Goal: Task Accomplishment & Management: Complete application form

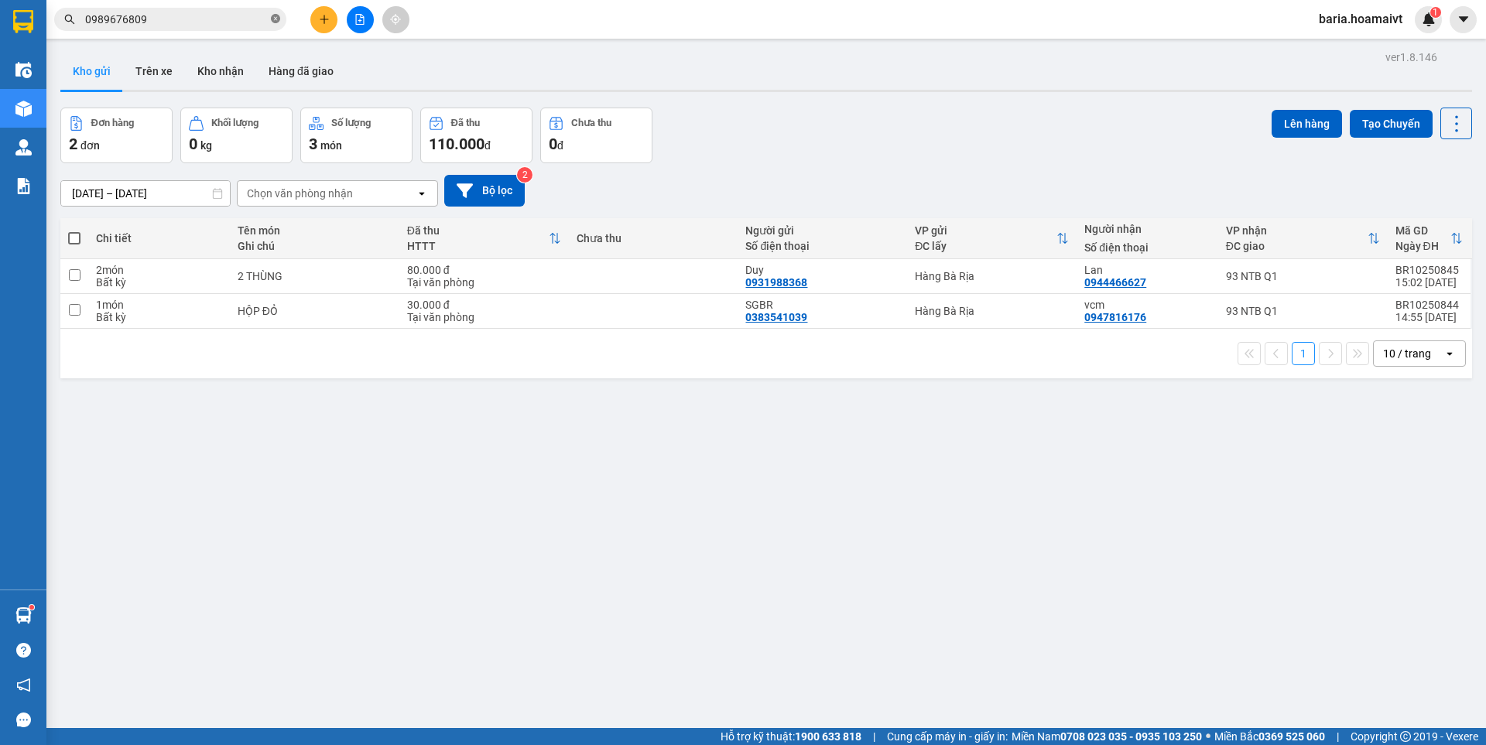
click at [276, 19] on icon "close-circle" at bounding box center [275, 18] width 9 height 9
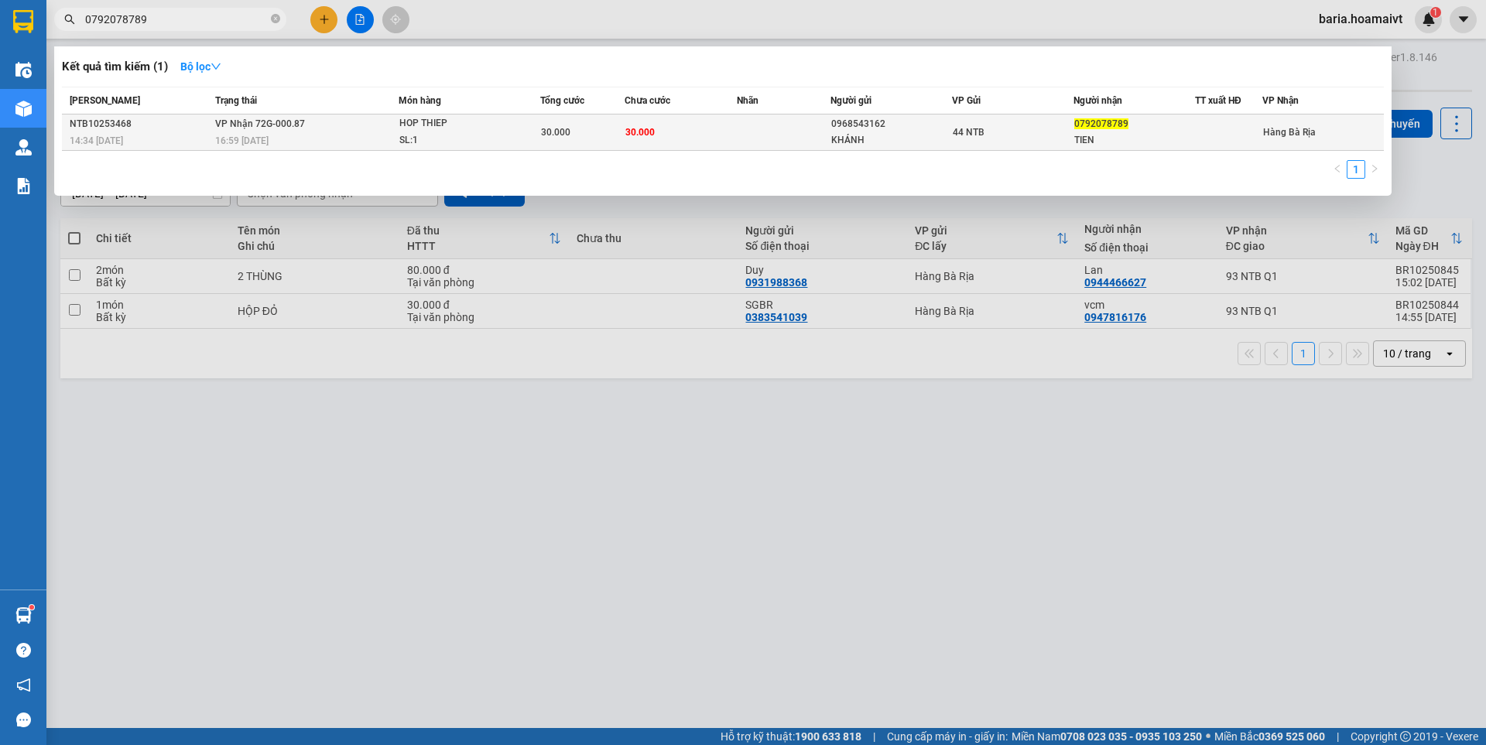
type input "0792078789"
click at [1116, 137] on div "TIEN" at bounding box center [1134, 140] width 120 height 16
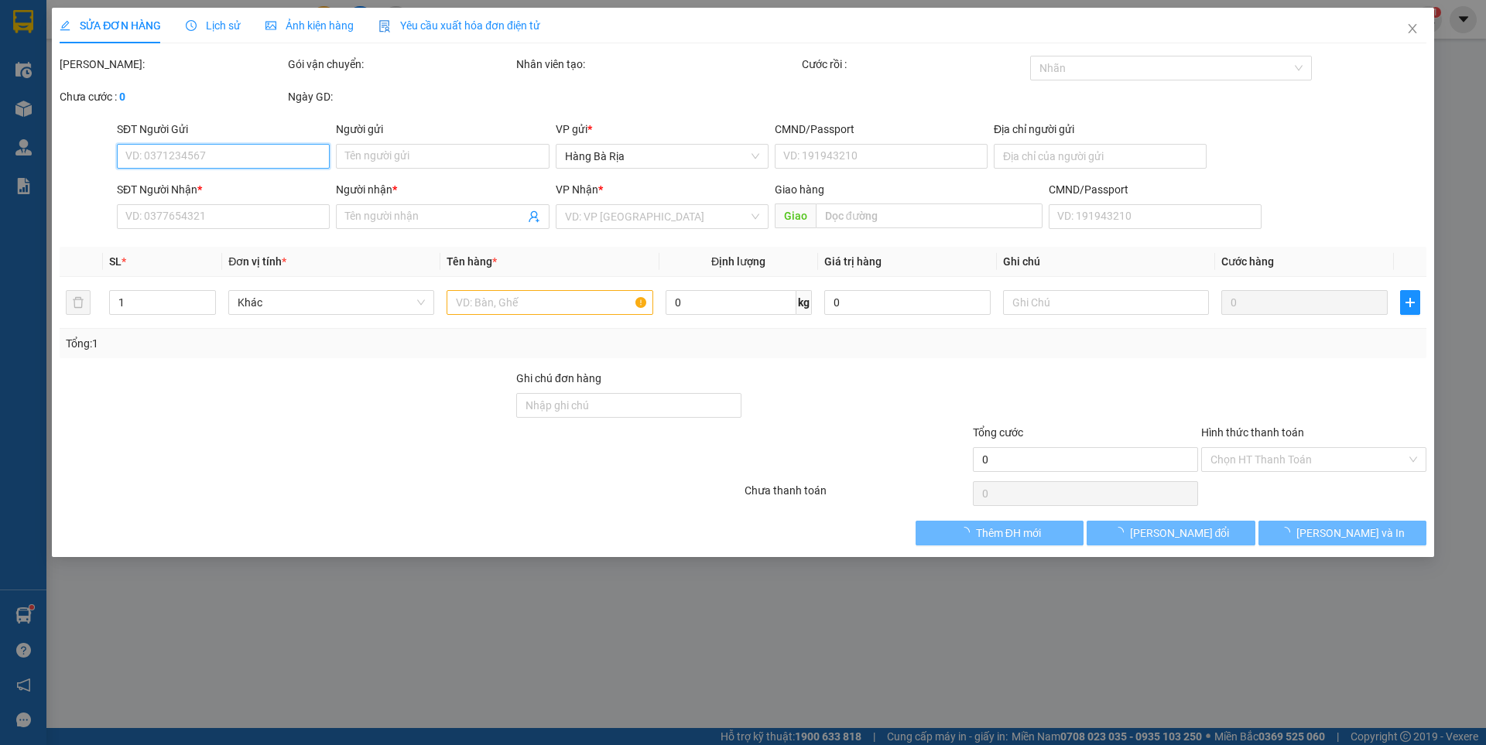
type input "0968543162"
type input "KHÁNH"
type input "140A LE THIET"
type input "0792078789"
type input "TIEN"
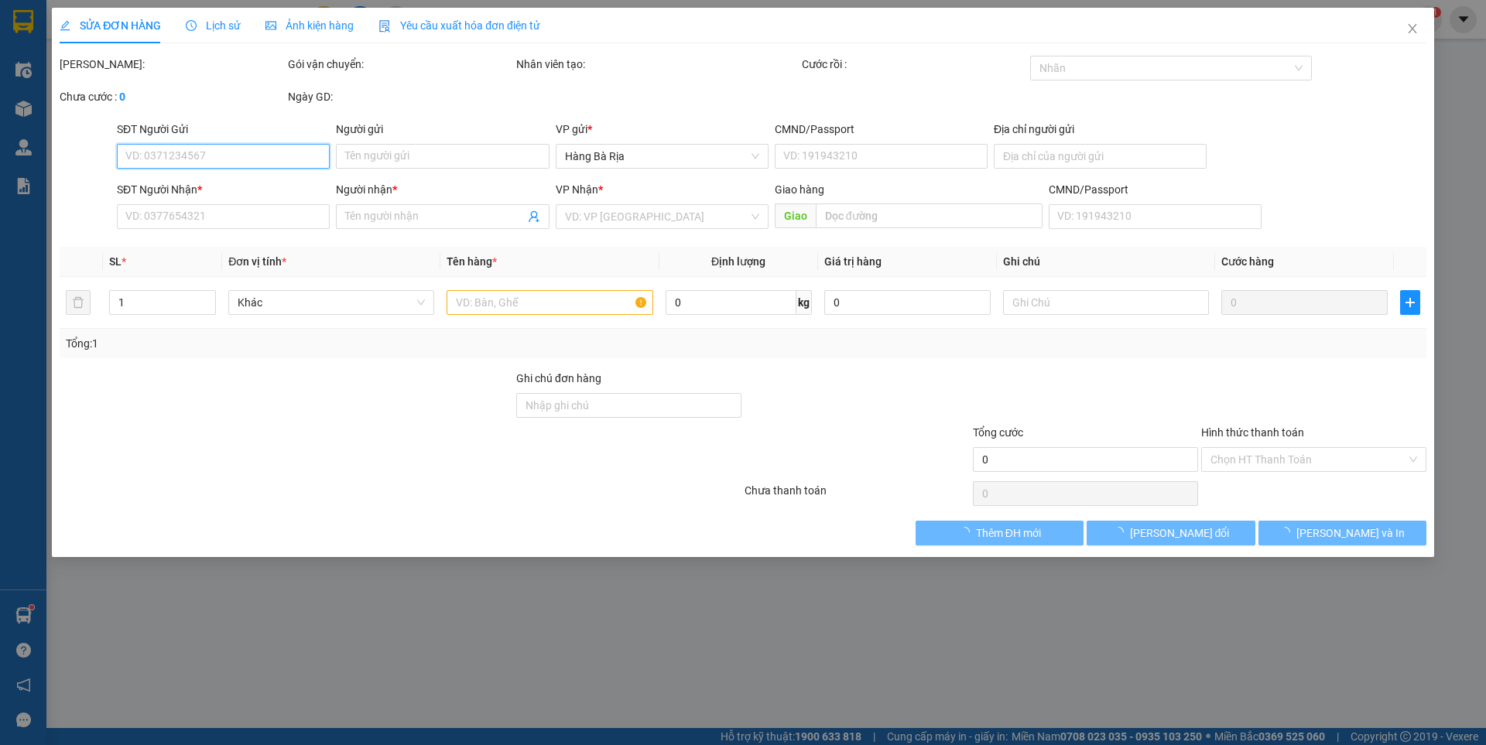
type input "30.000"
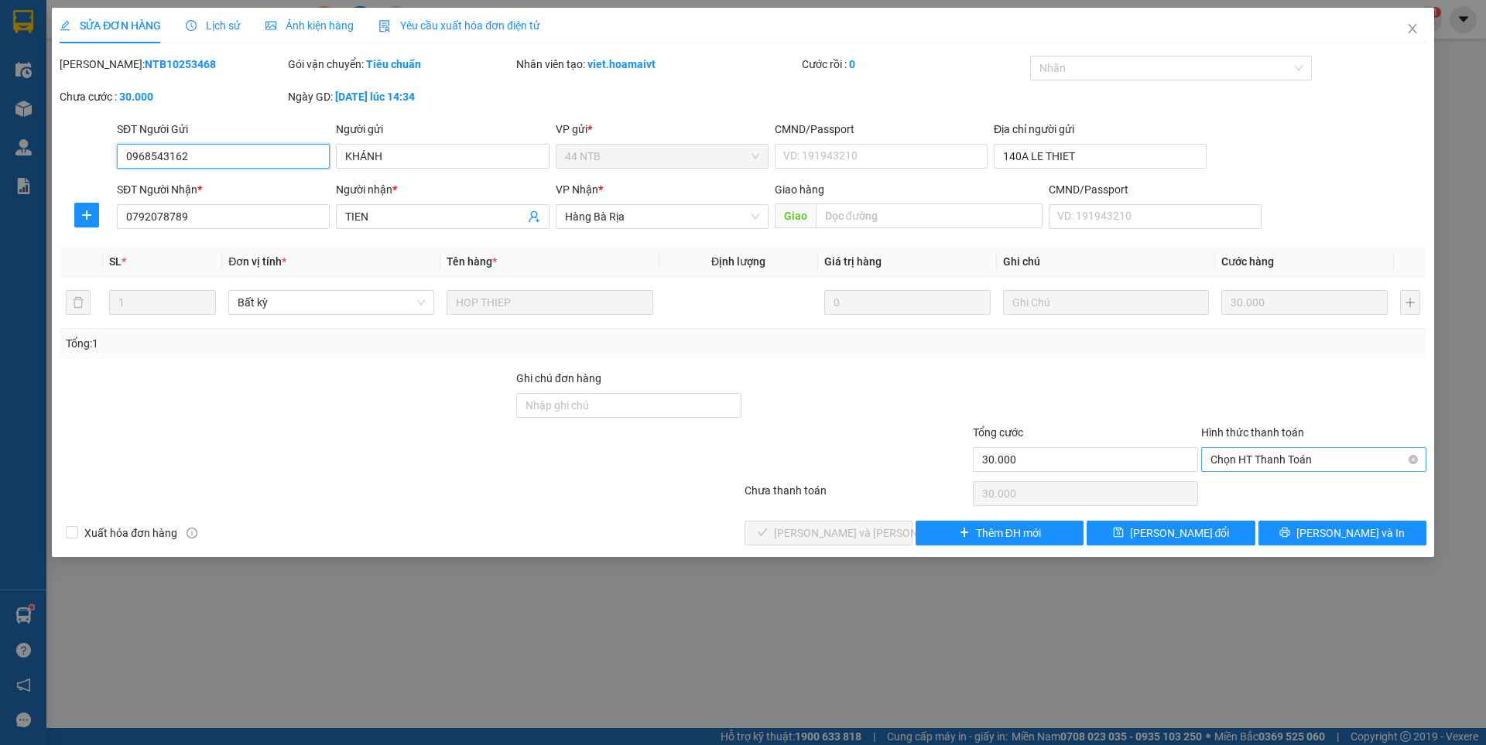
drag, startPoint x: 1265, startPoint y: 457, endPoint x: 1265, endPoint y: 471, distance: 13.9
click at [1265, 457] on span "Chọn HT Thanh Toán" at bounding box center [1314, 459] width 207 height 23
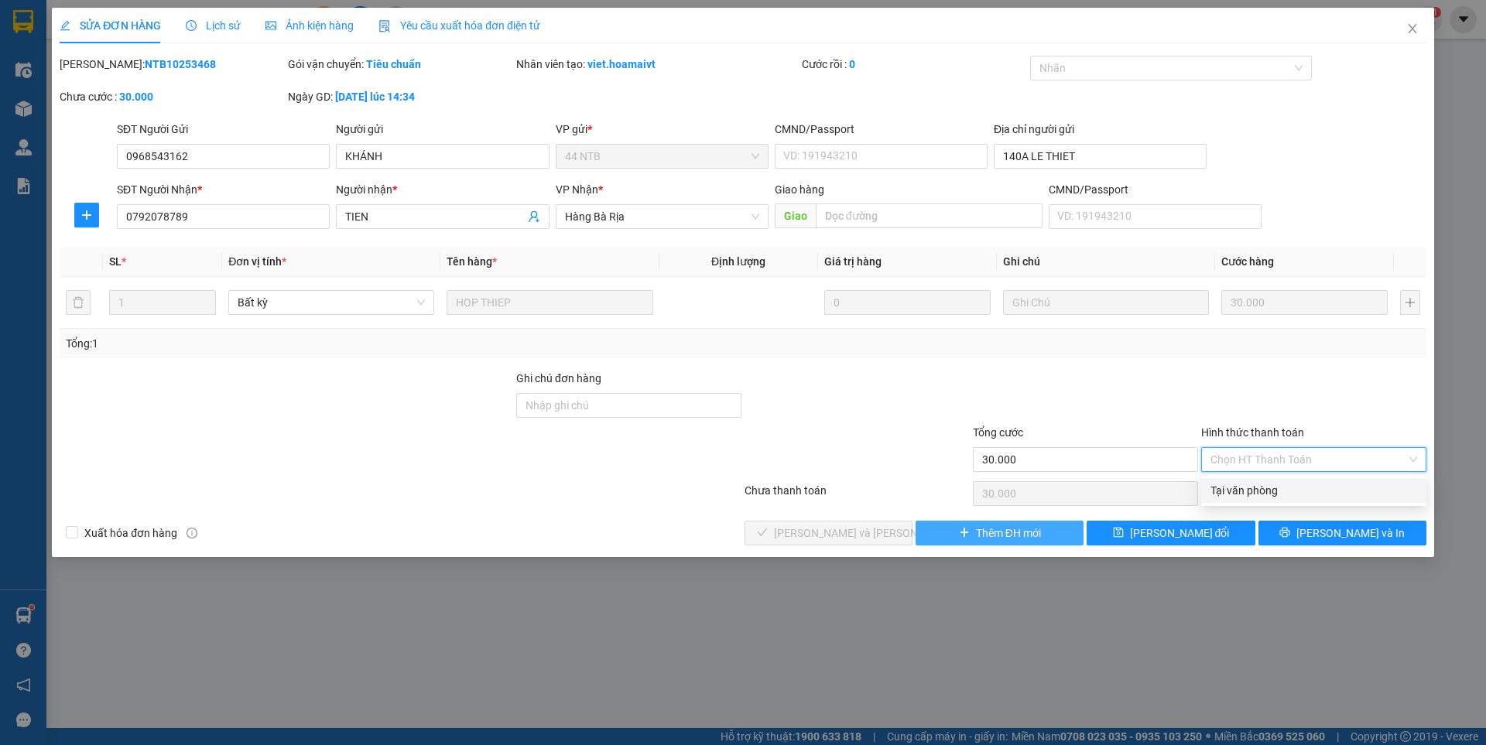
drag, startPoint x: 1261, startPoint y: 493, endPoint x: 971, endPoint y: 527, distance: 291.5
click at [1250, 499] on div "Tại văn phòng" at bounding box center [1313, 490] width 225 height 25
type input "0"
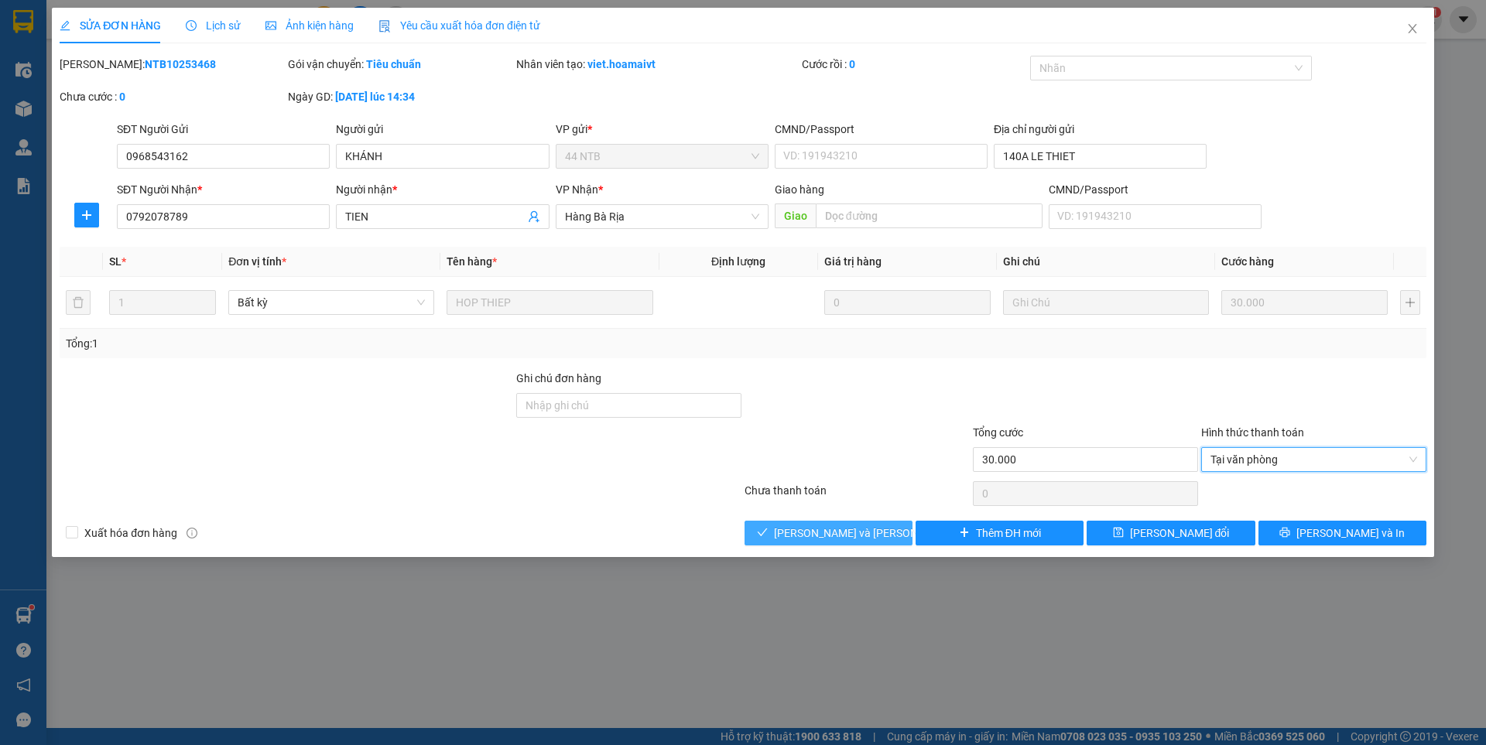
click at [838, 539] on span "[PERSON_NAME] và [PERSON_NAME] hàng" at bounding box center [878, 533] width 209 height 17
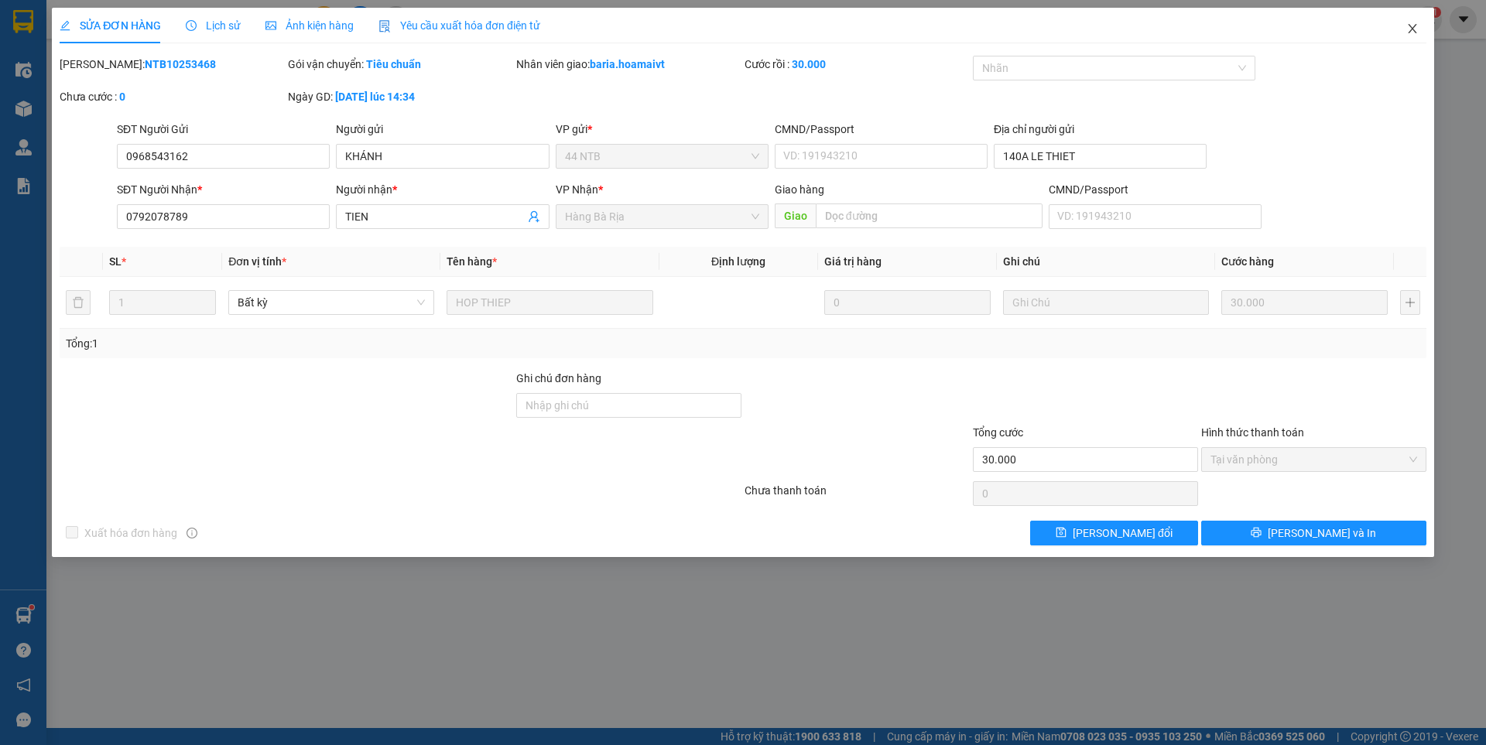
click at [1416, 29] on icon "close" at bounding box center [1412, 28] width 12 height 12
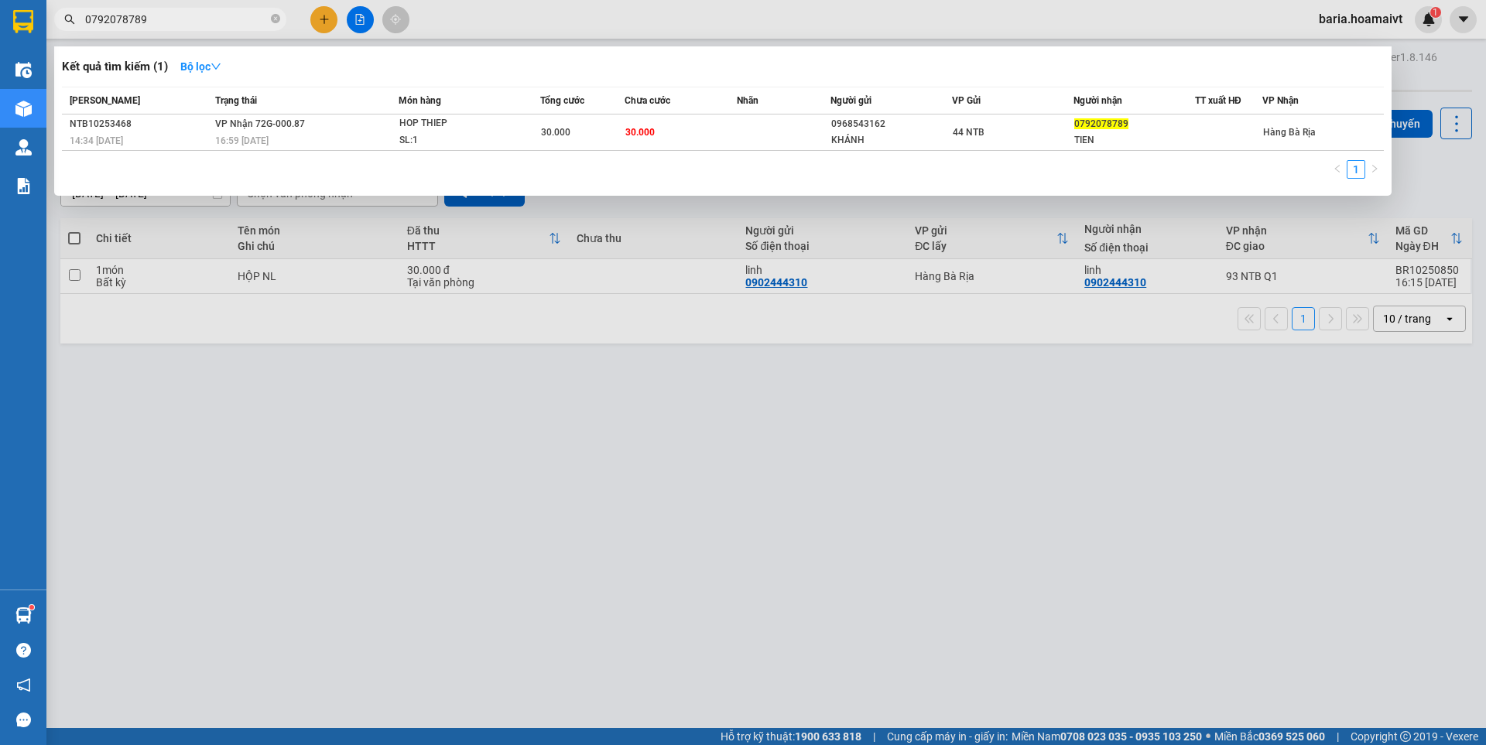
click at [238, 15] on input "0792078789" at bounding box center [176, 19] width 183 height 17
click at [275, 14] on span at bounding box center [275, 19] width 9 height 15
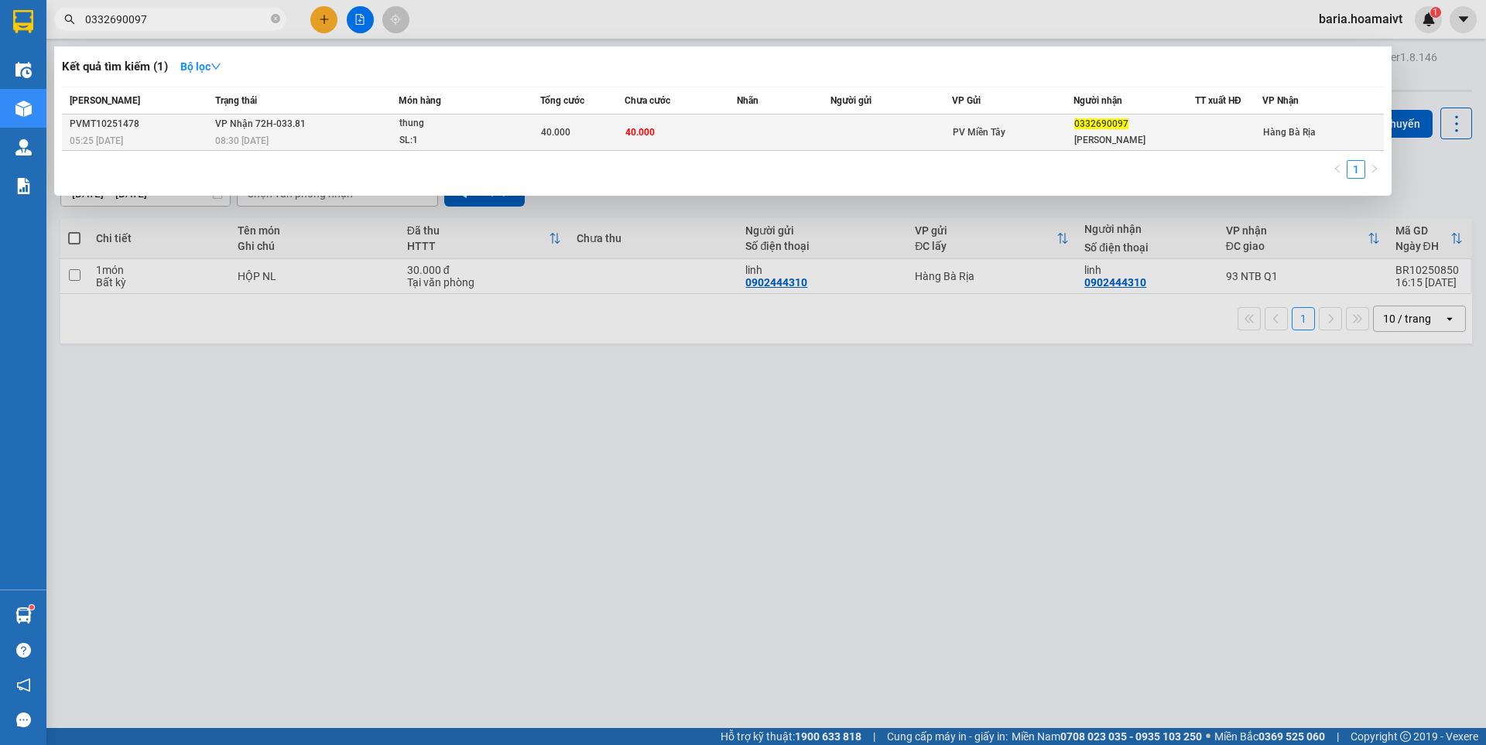
type input "0332690097"
click at [1102, 130] on div "0332690097" at bounding box center [1134, 124] width 120 height 16
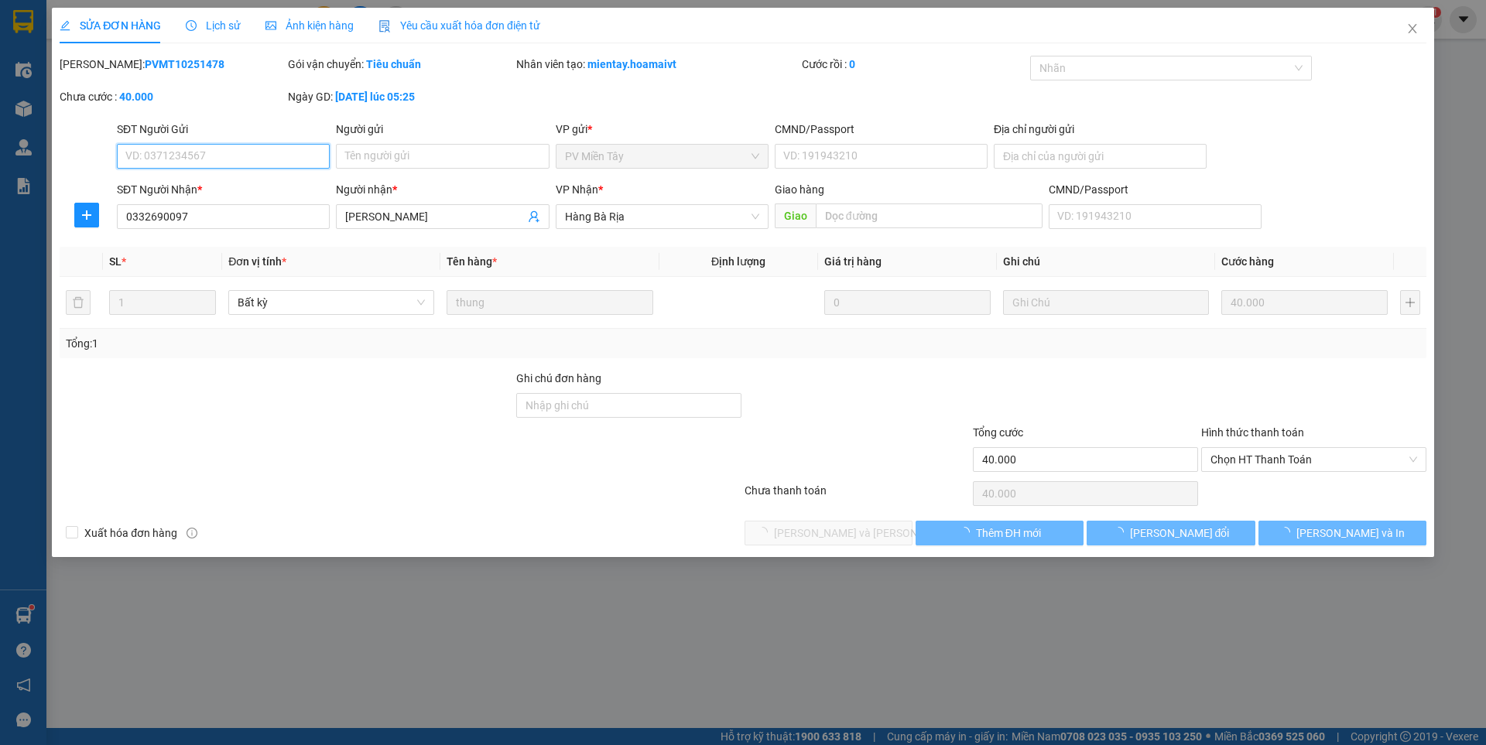
type input "0332690097"
type input "[PERSON_NAME]"
type input "40.000"
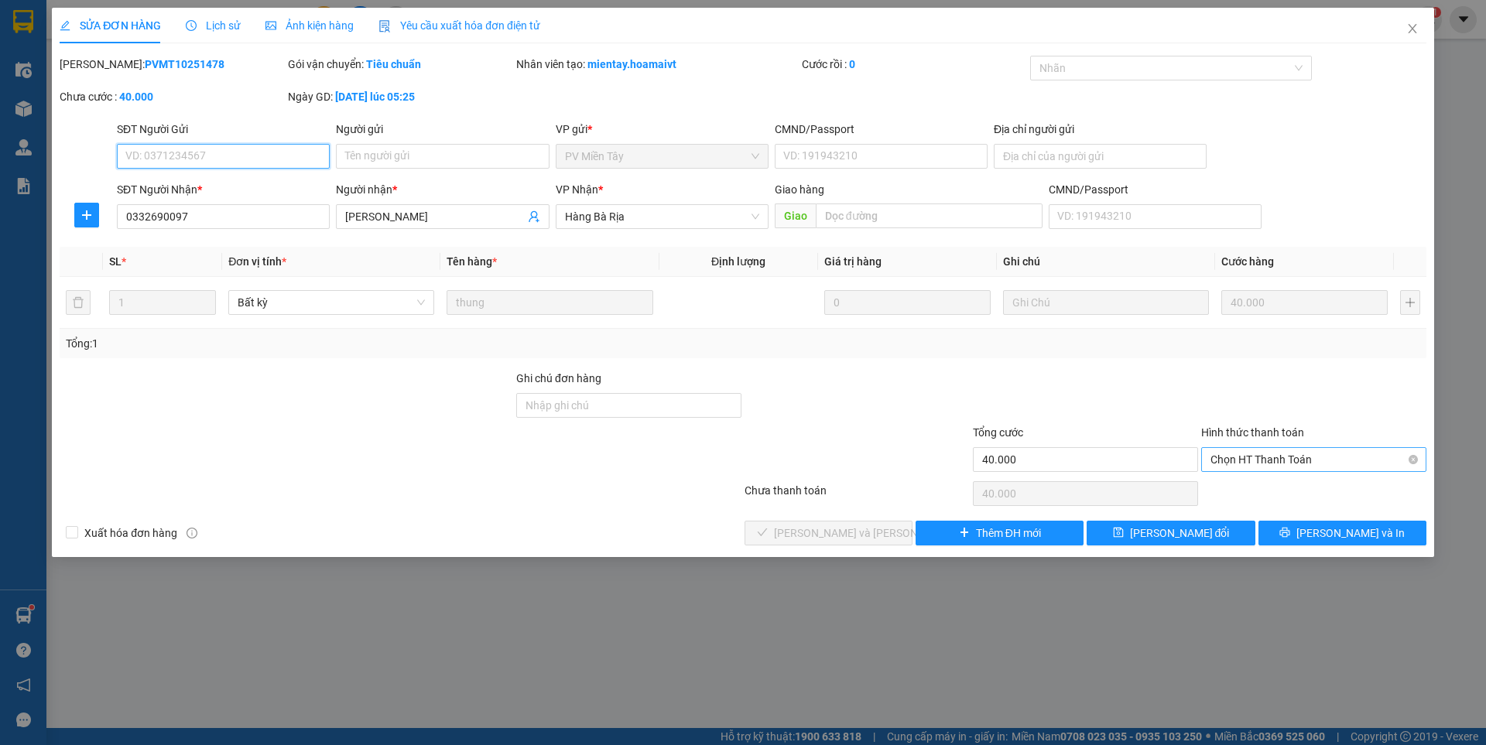
click at [1273, 466] on span "Chọn HT Thanh Toán" at bounding box center [1314, 459] width 207 height 23
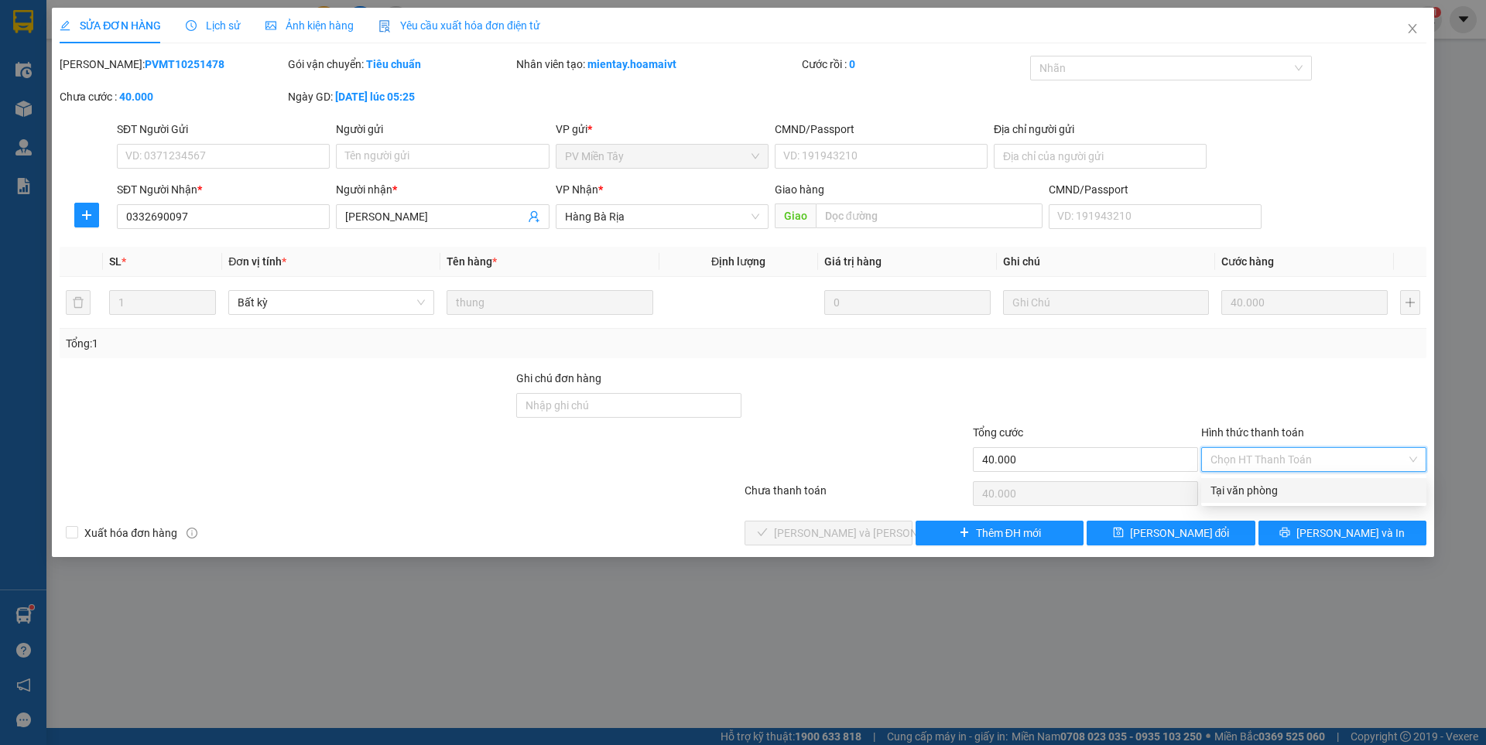
click at [1266, 497] on div "Tại văn phòng" at bounding box center [1314, 490] width 207 height 17
type input "0"
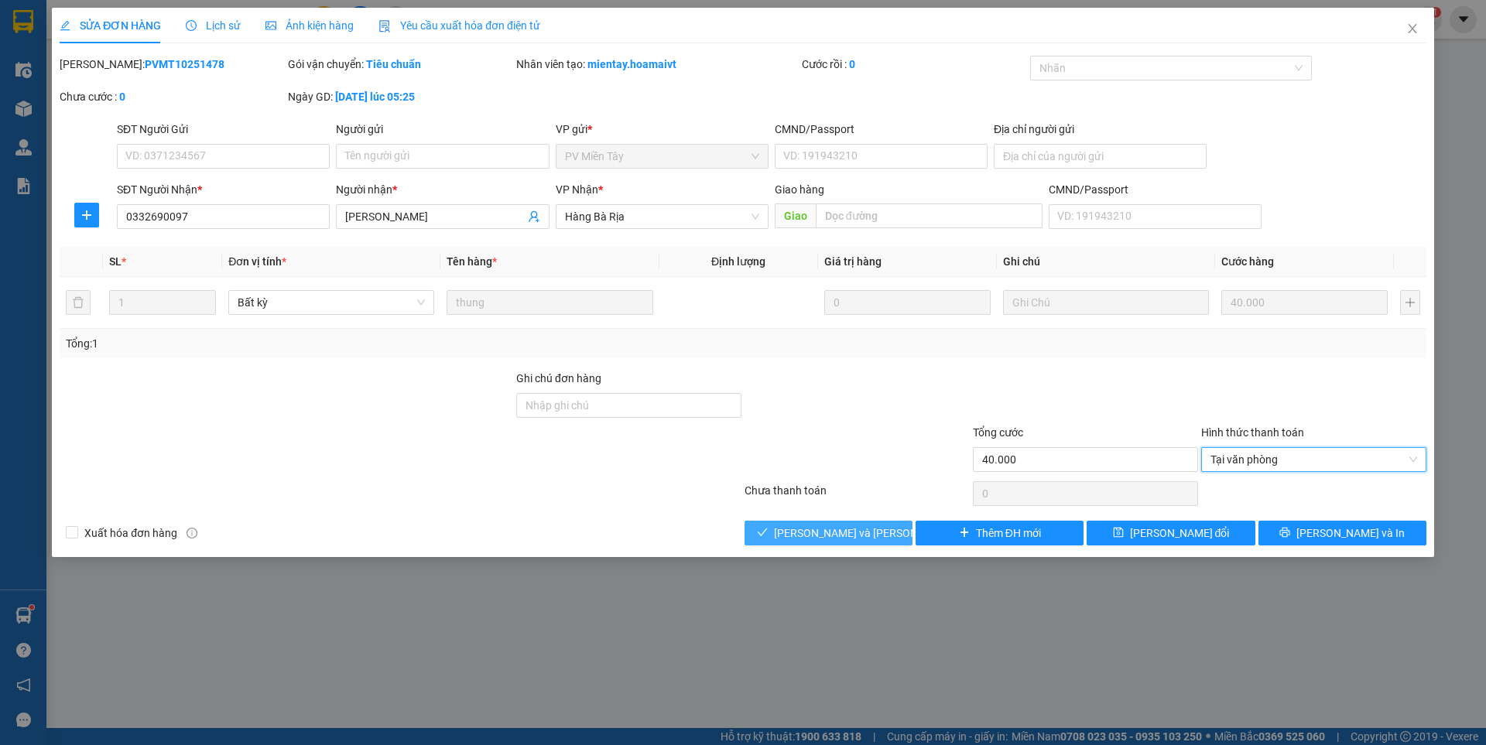
click at [849, 525] on span "[PERSON_NAME] và [PERSON_NAME] hàng" at bounding box center [878, 533] width 209 height 17
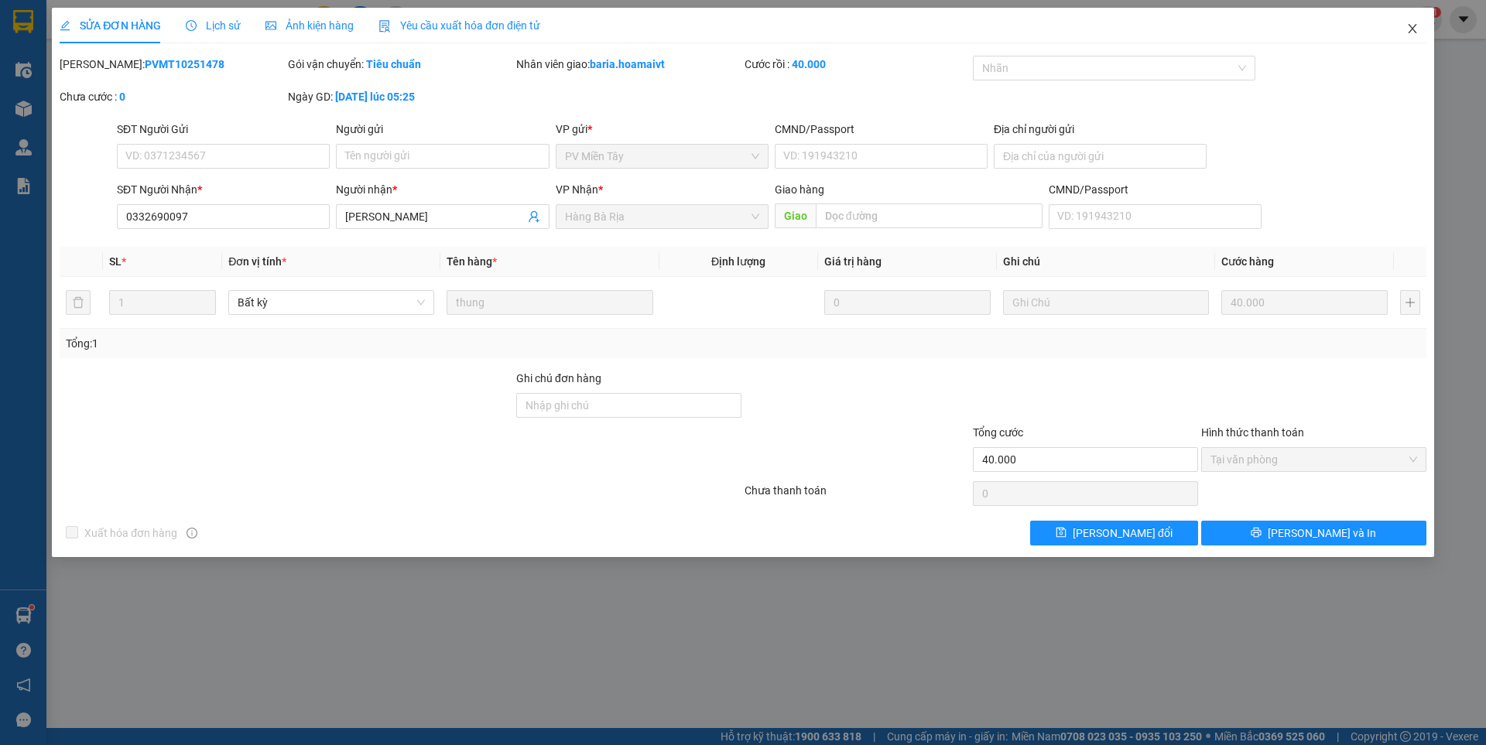
click at [1411, 26] on icon "close" at bounding box center [1412, 28] width 12 height 12
